Goal: Transaction & Acquisition: Purchase product/service

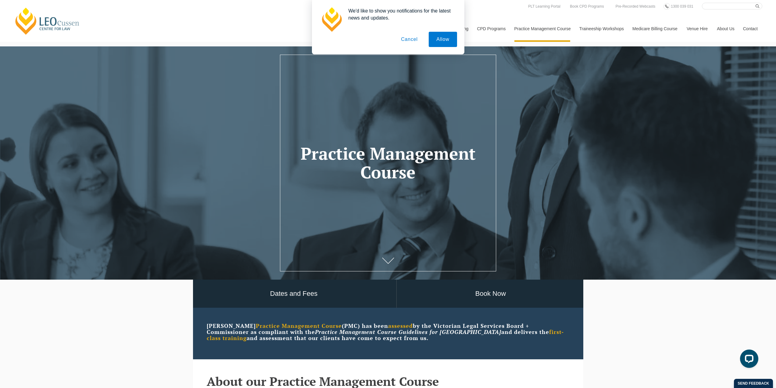
click at [770, 153] on header "Practice Management Course" at bounding box center [388, 162] width 776 height 59
click at [451, 39] on button "Allow" at bounding box center [443, 39] width 28 height 15
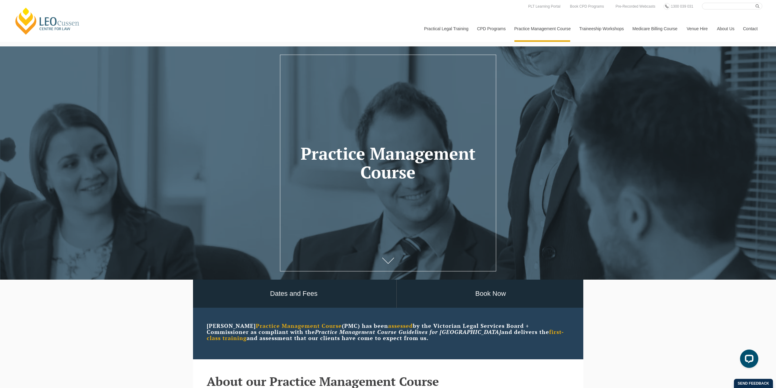
drag, startPoint x: 619, startPoint y: 200, endPoint x: 703, endPoint y: 122, distance: 115.2
click at [621, 200] on div at bounding box center [388, 162] width 776 height 233
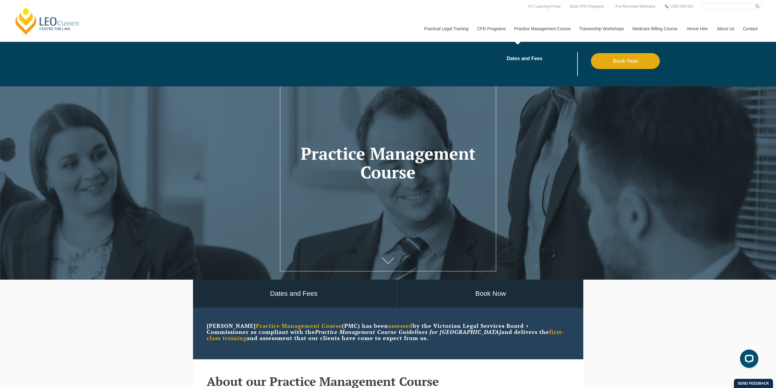
click at [530, 28] on link "Practice Management Course" at bounding box center [542, 29] width 65 height 26
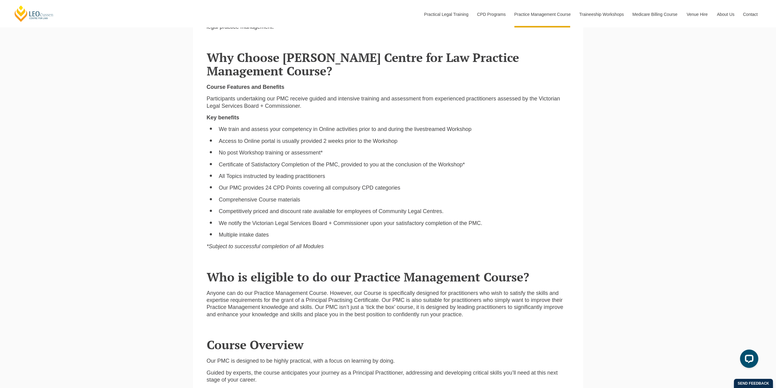
scroll to position [305, 0]
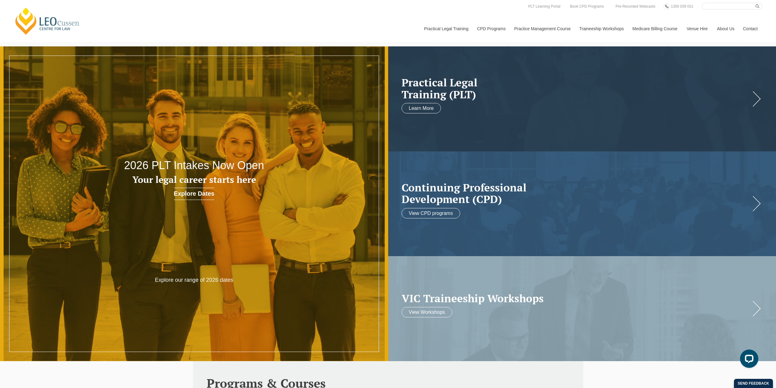
click at [756, 30] on link "Contact" at bounding box center [751, 29] width 24 height 26
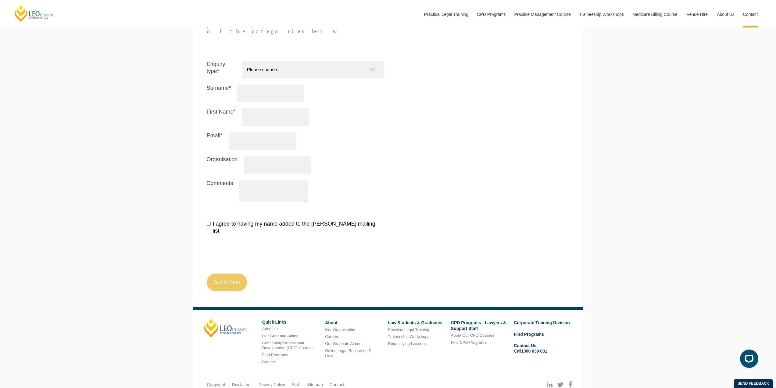
scroll to position [673, 0]
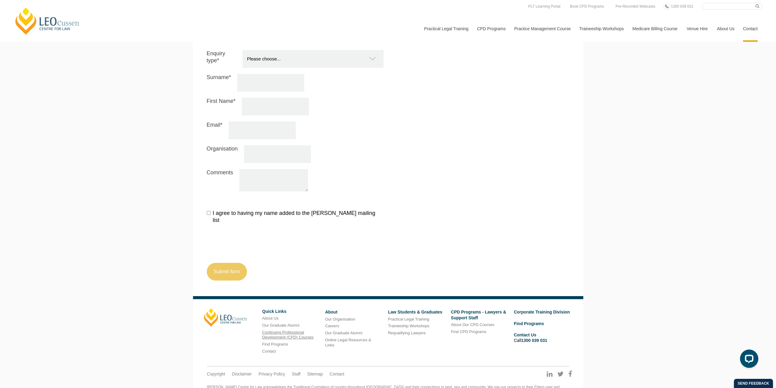
click at [292, 330] on link "Continuing Professional Development (CPD) Courses" at bounding box center [287, 335] width 51 height 10
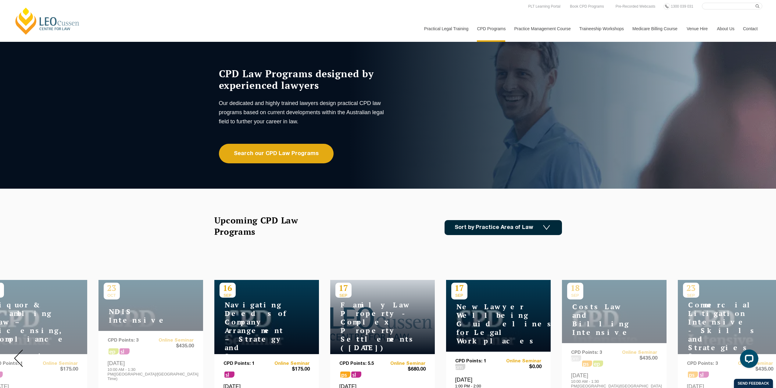
click at [50, 21] on link "[PERSON_NAME] Centre for Law" at bounding box center [47, 21] width 67 height 29
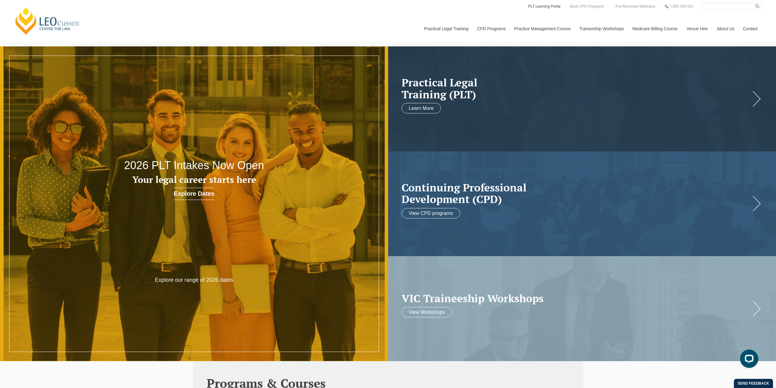
click at [550, 7] on link "PLT Learning Portal" at bounding box center [545, 6] width 34 height 7
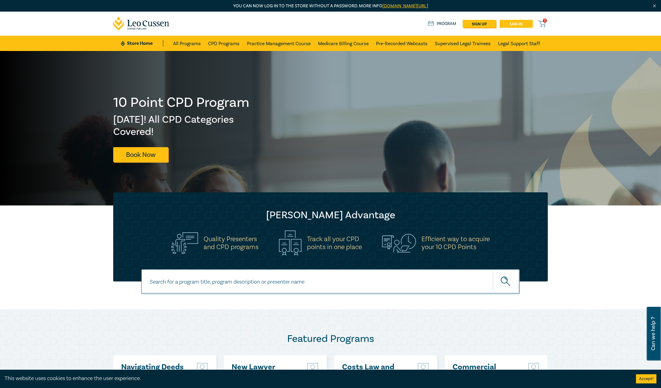
click at [522, 22] on link "Log in" at bounding box center [515, 24] width 33 height 8
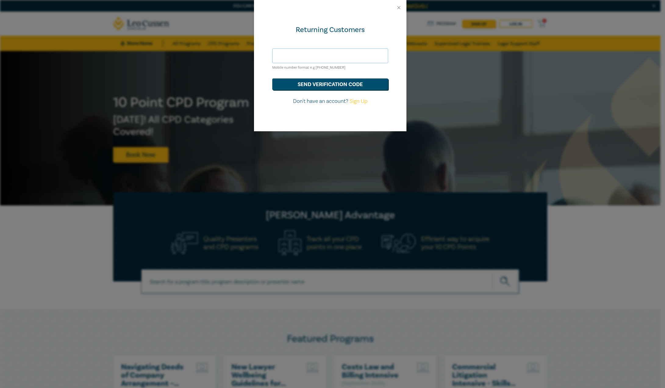
click at [347, 59] on input "text" at bounding box center [330, 55] width 116 height 15
type input "bernadettecortes@yahoo.com"
click at [310, 85] on button "send verification code" at bounding box center [330, 84] width 116 height 12
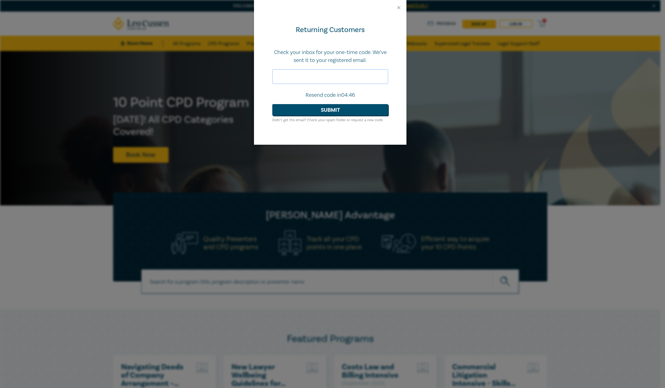
click at [351, 79] on input "text" at bounding box center [330, 76] width 116 height 15
type input "104103"
drag, startPoint x: 339, startPoint y: 108, endPoint x: 350, endPoint y: 103, distance: 12.2
click at [339, 108] on button "Submit" at bounding box center [330, 110] width 116 height 12
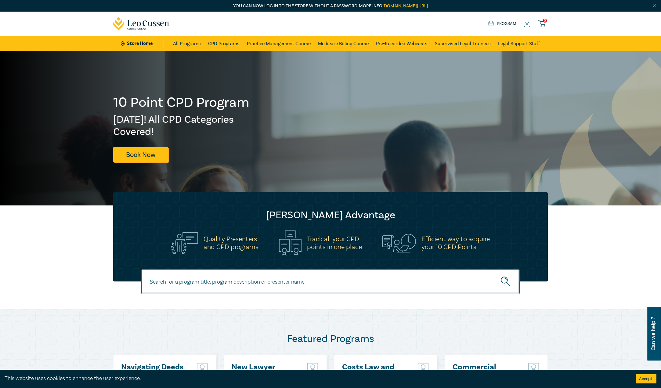
click at [504, 20] on link "Program" at bounding box center [502, 23] width 28 height 7
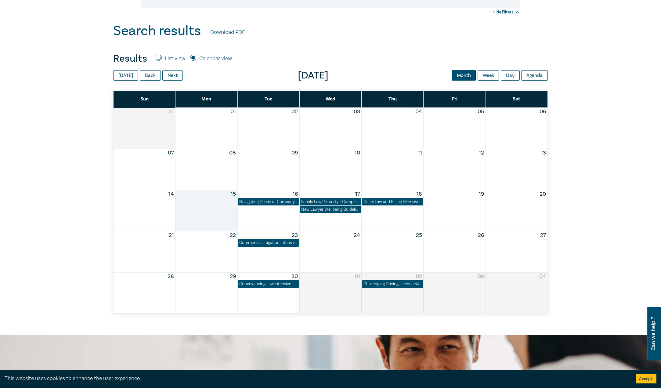
scroll to position [213, 0]
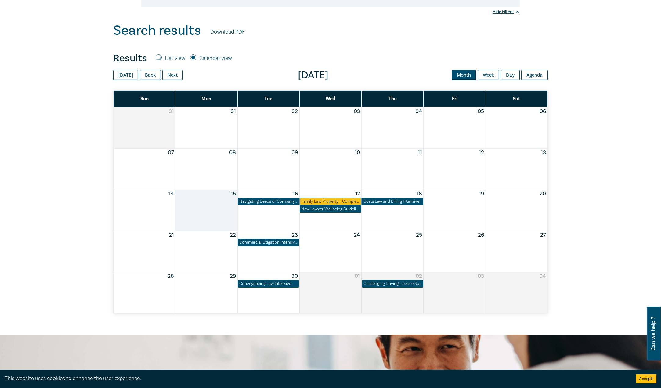
click at [324, 201] on div "Family Law Property - Complex Property Settlements ([DATE])" at bounding box center [330, 201] width 58 height 6
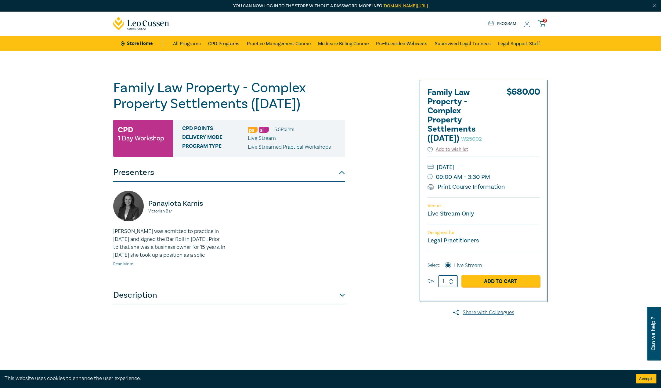
click at [124, 267] on link "Read More" at bounding box center [123, 263] width 20 height 5
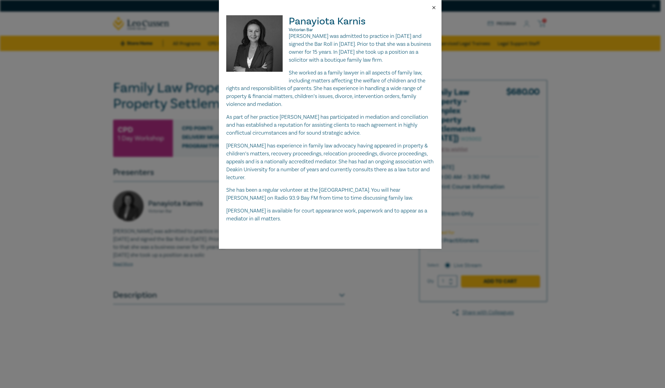
click at [433, 5] on button "Close" at bounding box center [433, 7] width 5 height 5
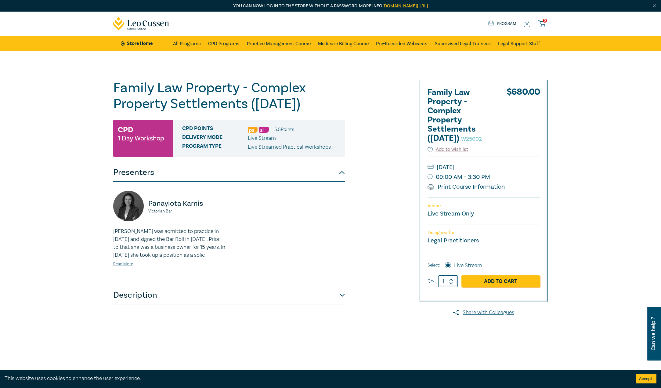
click at [377, 243] on div "Family Law Property - Complex Property Settlements ([DATE]) W25002 CPD 1 Day Wo…" at bounding box center [256, 232] width 294 height 305
drag, startPoint x: 188, startPoint y: 41, endPoint x: 212, endPoint y: 40, distance: 23.8
click at [188, 41] on link "All Programs" at bounding box center [187, 43] width 28 height 15
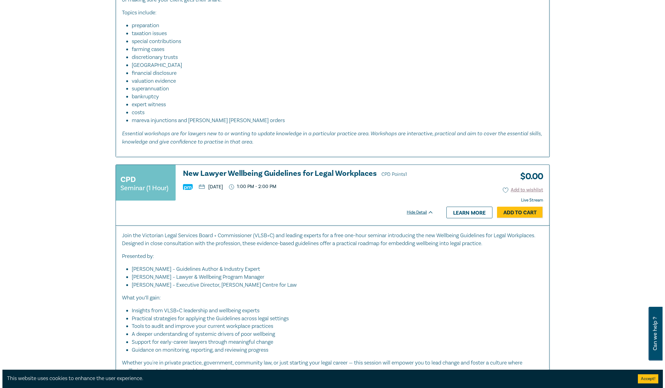
scroll to position [610, 0]
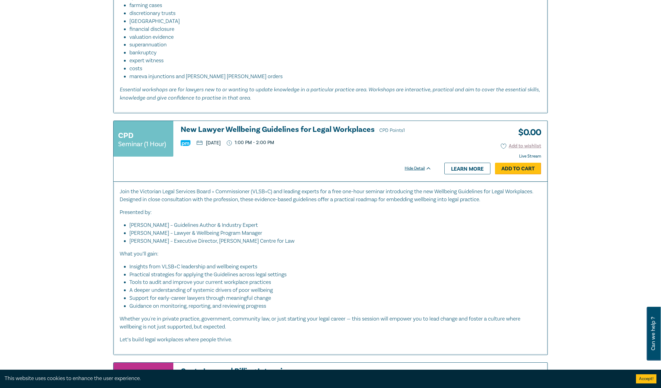
click at [529, 170] on link "Add to Cart" at bounding box center [518, 169] width 46 height 12
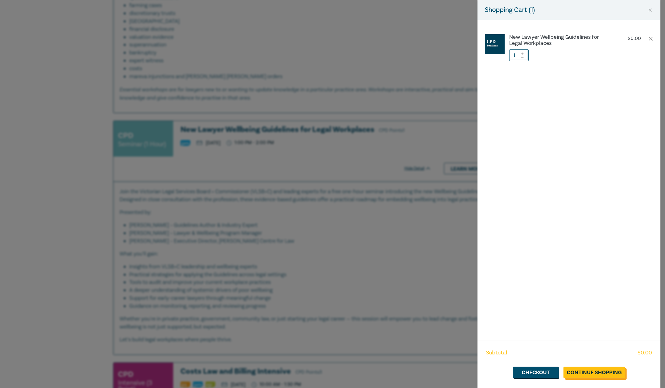
click at [608, 370] on link "Continue Shopping" at bounding box center [595, 372] width 62 height 12
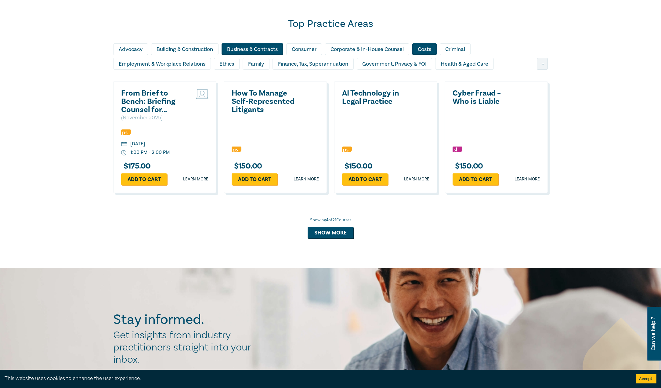
scroll to position [518, 0]
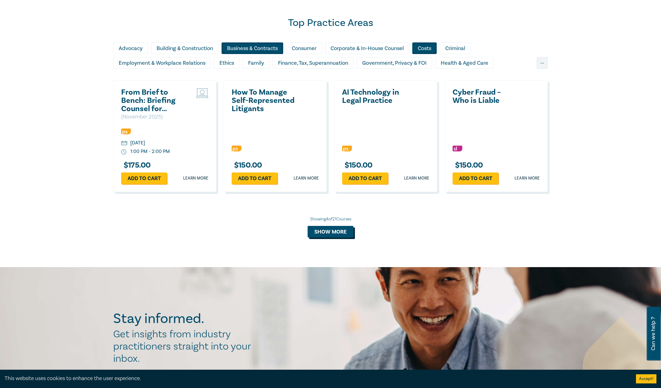
click at [331, 232] on button "Show more" at bounding box center [330, 232] width 46 height 12
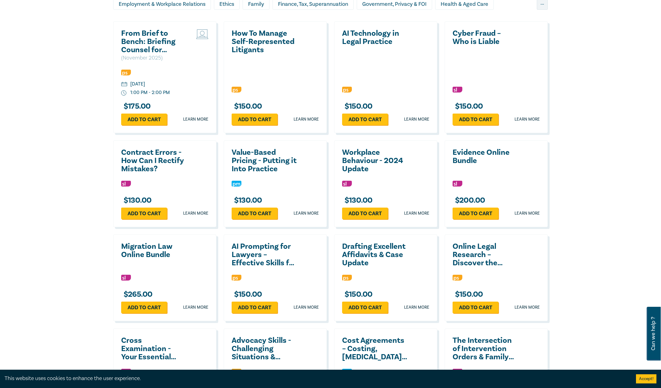
scroll to position [579, 0]
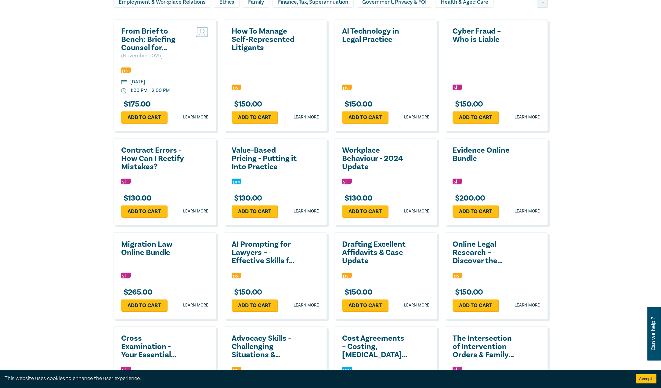
click at [142, 250] on h2 "Migration Law Online Bundle" at bounding box center [154, 248] width 66 height 16
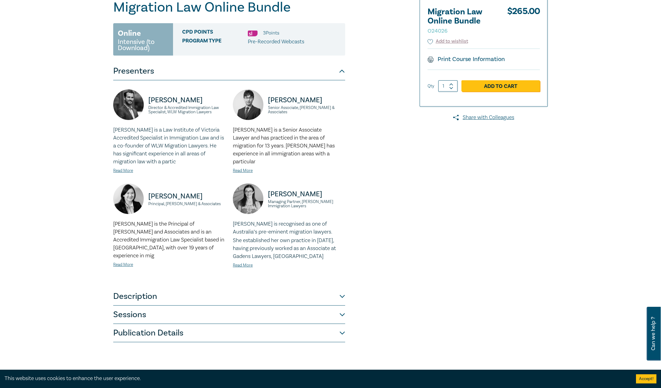
scroll to position [213, 0]
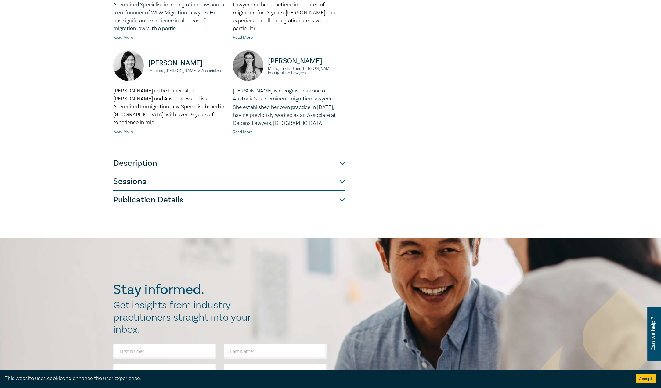
click at [345, 166] on div "Migration Law Online Bundle O24026 Online Intensive (to Download) CPD Points 3 …" at bounding box center [256, 37] width 294 height 343
click at [342, 163] on button "Description" at bounding box center [229, 163] width 232 height 18
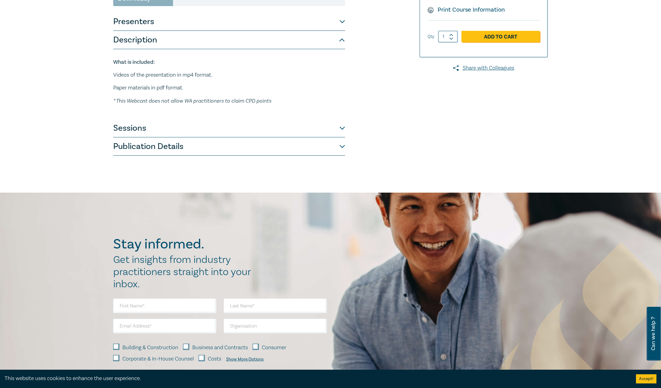
scroll to position [118, 0]
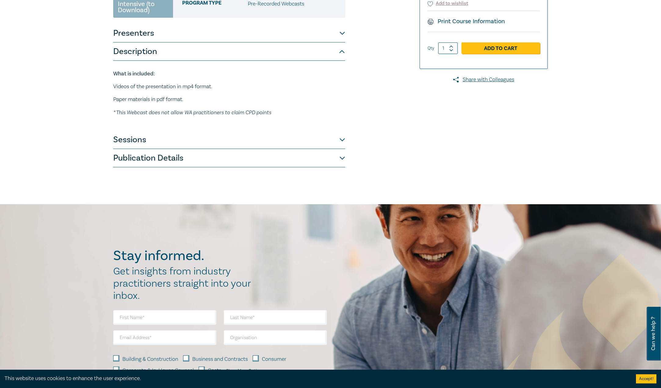
click at [341, 136] on button "Sessions" at bounding box center [229, 140] width 232 height 18
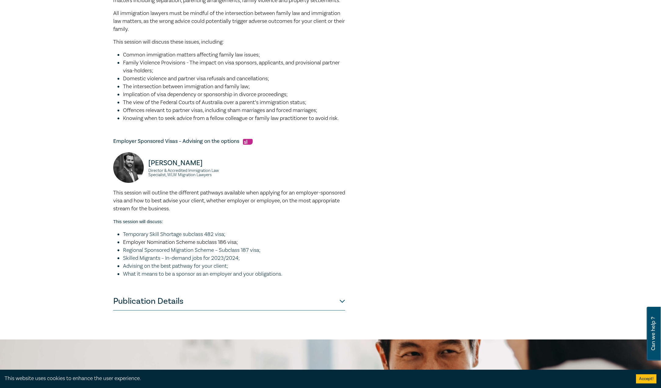
scroll to position [454, 0]
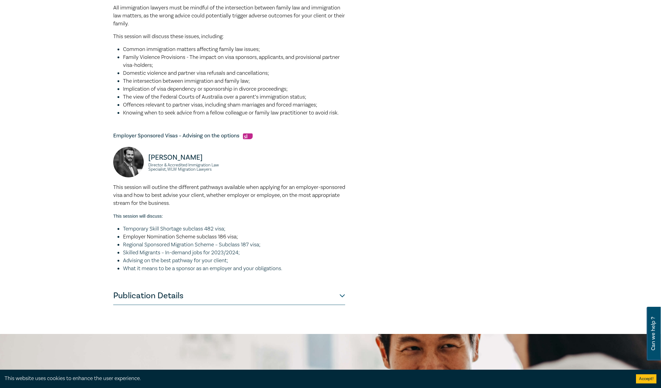
click at [343, 304] on button "Publication Details" at bounding box center [229, 295] width 232 height 18
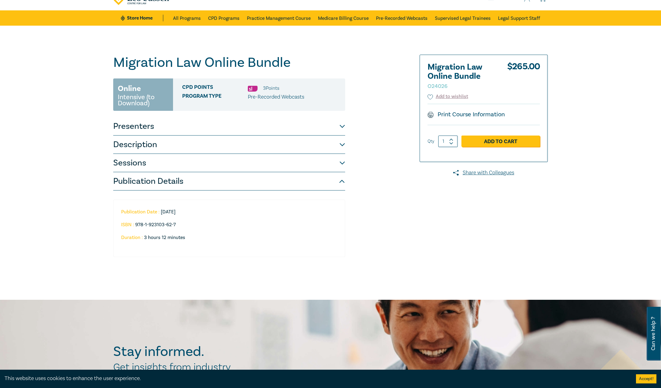
scroll to position [0, 0]
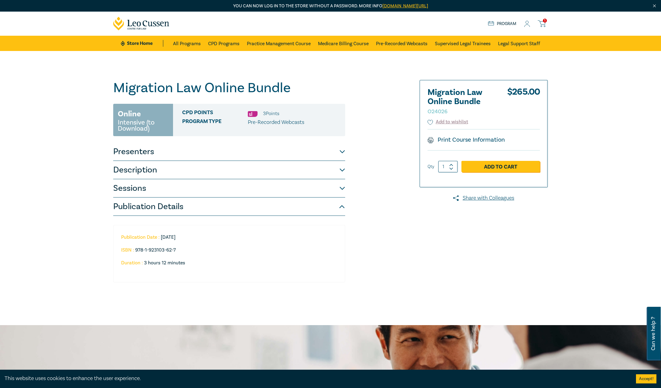
click at [580, 243] on div "Migration Law Online Bundle O24026 Online Intensive (to Download) CPD Points 3 …" at bounding box center [330, 188] width 661 height 274
click at [270, 46] on link "Practice Management Course" at bounding box center [279, 43] width 64 height 15
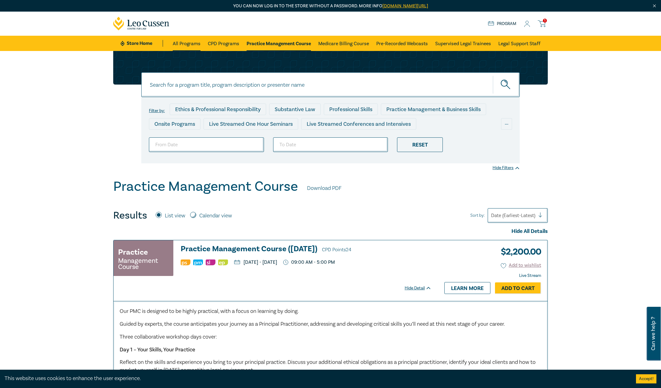
click at [188, 43] on link "All Programs" at bounding box center [187, 43] width 28 height 15
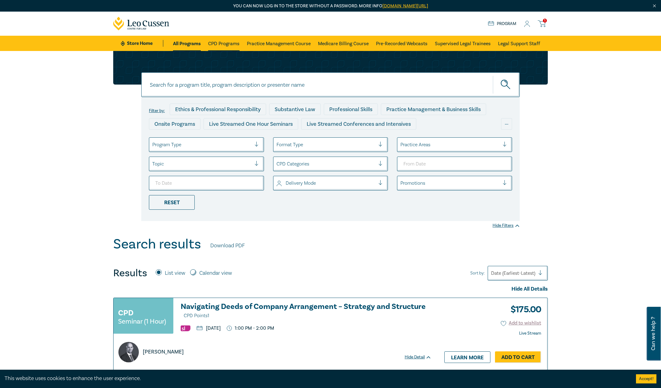
click at [219, 43] on link "CPD Programs" at bounding box center [223, 43] width 31 height 15
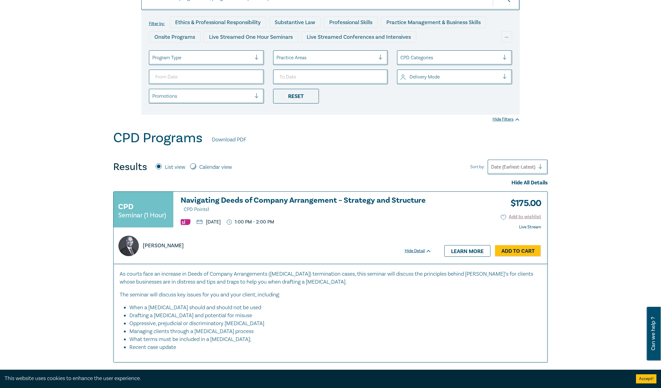
scroll to position [91, 0]
